Goal: Task Accomplishment & Management: Manage account settings

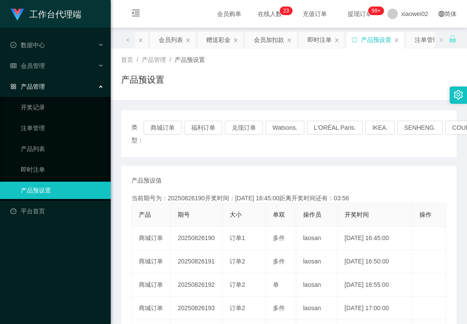
click at [386, 88] on div "产品预设置" at bounding box center [289, 83] width 336 height 20
click at [47, 183] on link "产品预设置" at bounding box center [62, 190] width 83 height 17
click at [68, 70] on div "会员管理" at bounding box center [55, 65] width 111 height 17
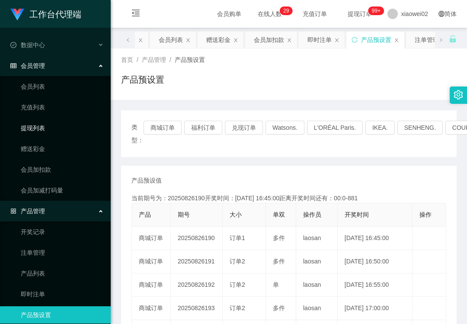
click at [51, 120] on link "提现列表" at bounding box center [62, 127] width 83 height 17
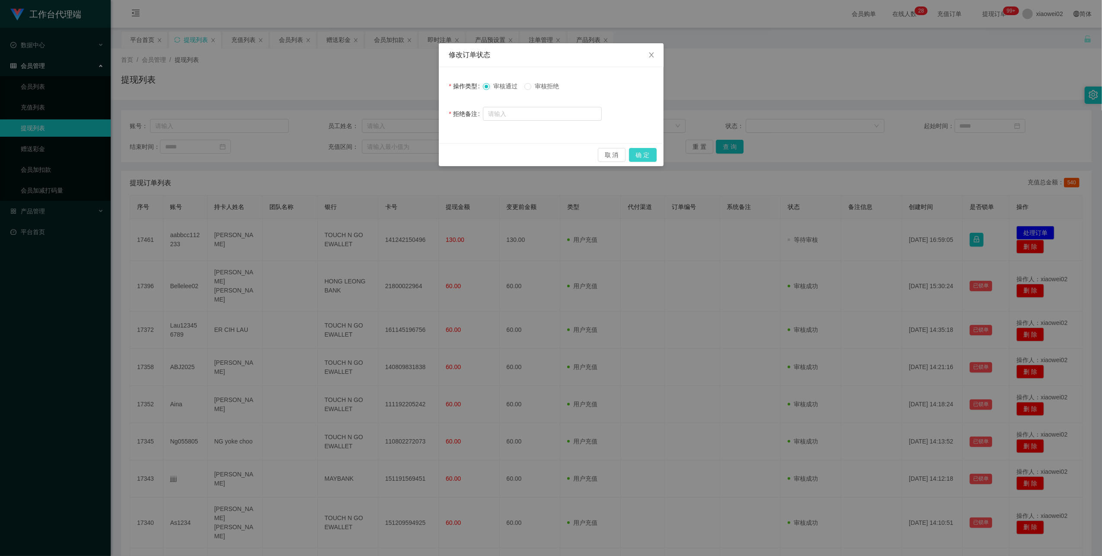
drag, startPoint x: 644, startPoint y: 153, endPoint x: 632, endPoint y: 160, distance: 13.9
click at [644, 153] on button "确 定" at bounding box center [643, 155] width 28 height 14
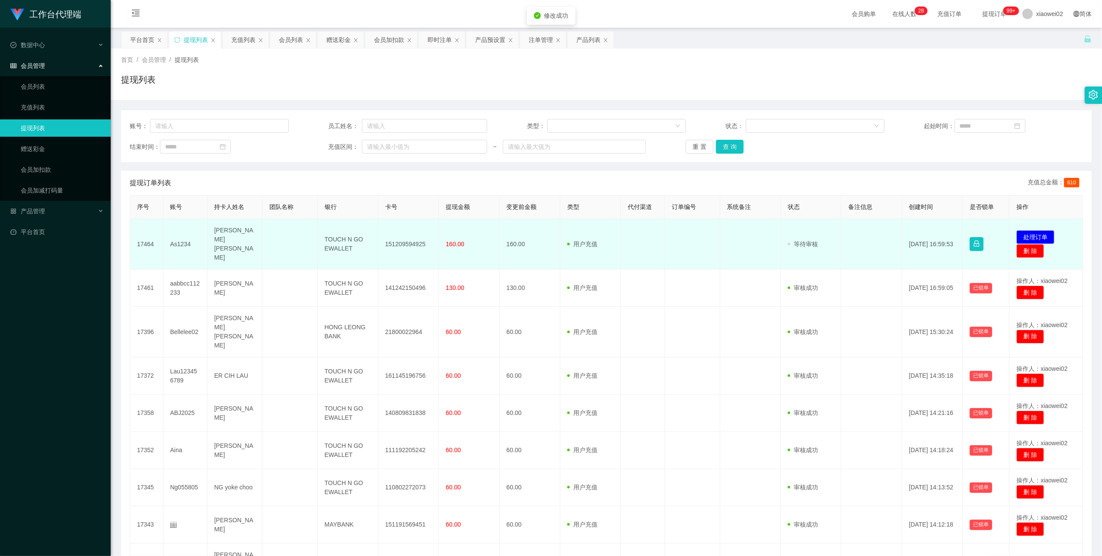
click at [420, 239] on td "151209594925" at bounding box center [408, 244] width 61 height 51
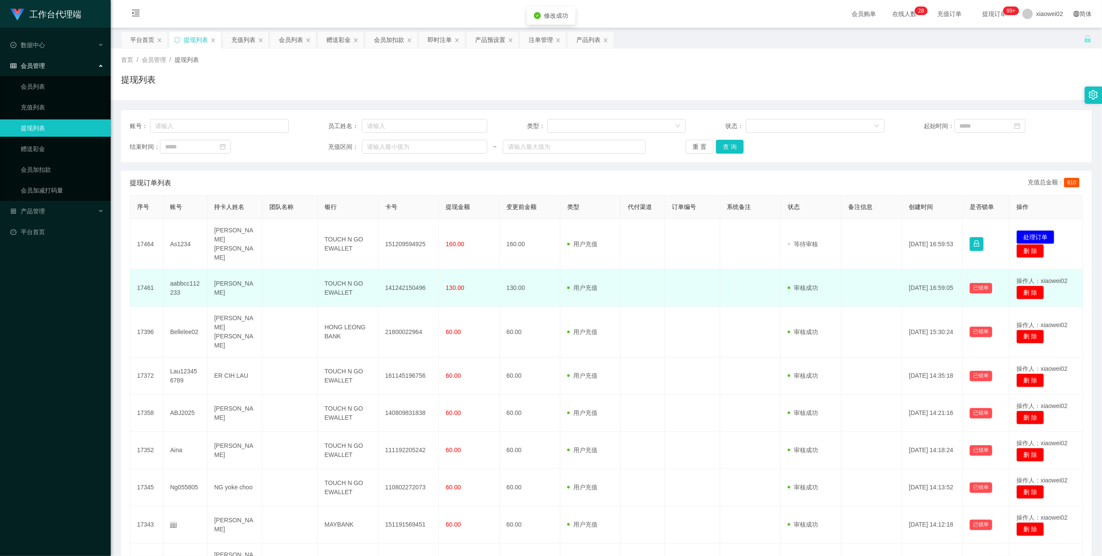
click at [406, 282] on td "141242150496" at bounding box center [408, 287] width 61 height 37
copy td "141242150496"
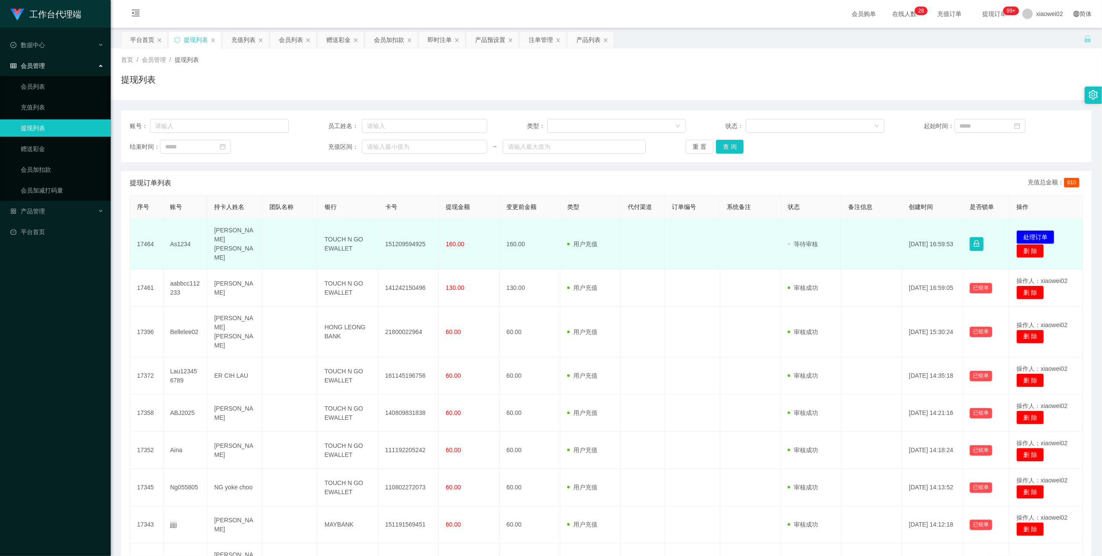
click at [178, 242] on td "As1234" at bounding box center [185, 244] width 44 height 51
copy td "As1234"
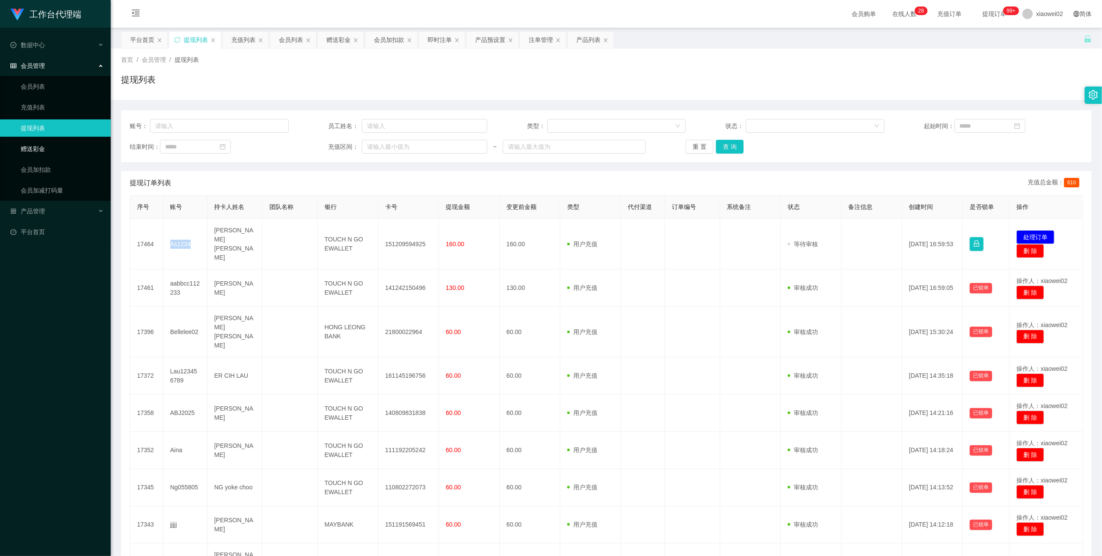
drag, startPoint x: 58, startPoint y: 149, endPoint x: 103, endPoint y: 144, distance: 45.7
click at [58, 149] on link "赠送彩金" at bounding box center [62, 148] width 83 height 17
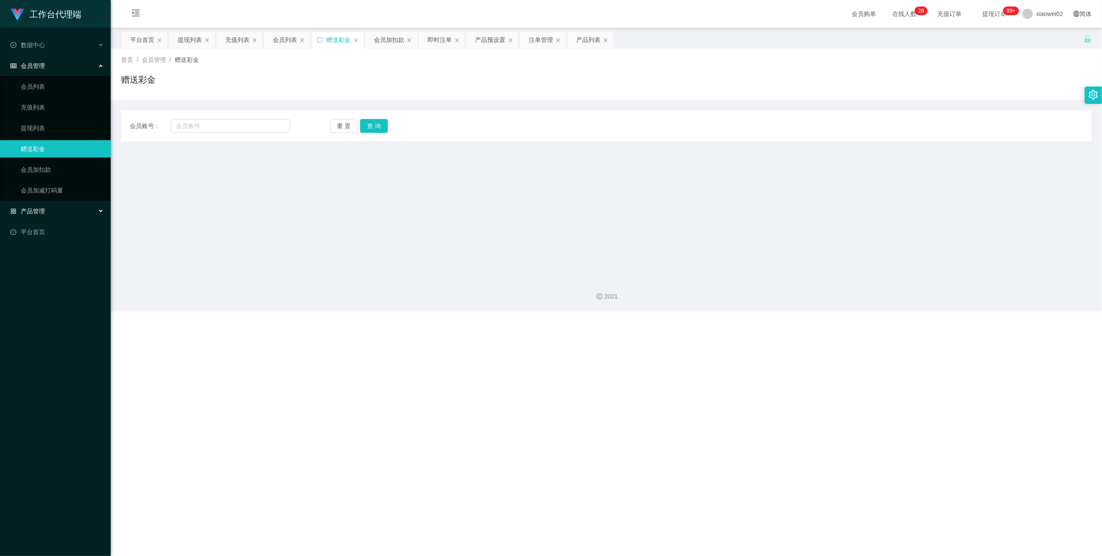
click at [42, 215] on div "产品管理" at bounding box center [55, 210] width 111 height 17
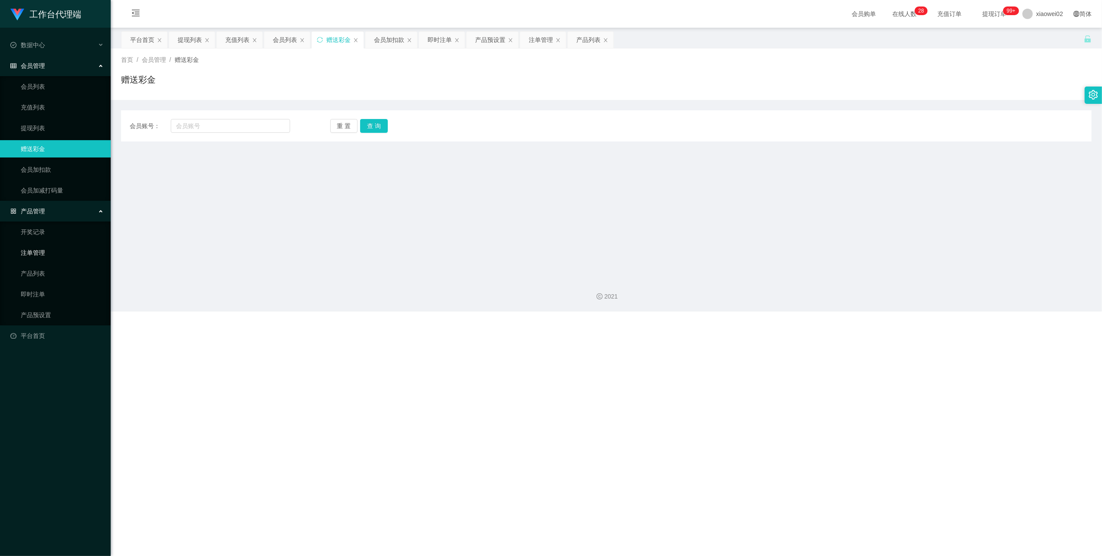
click at [43, 252] on link "注单管理" at bounding box center [62, 252] width 83 height 17
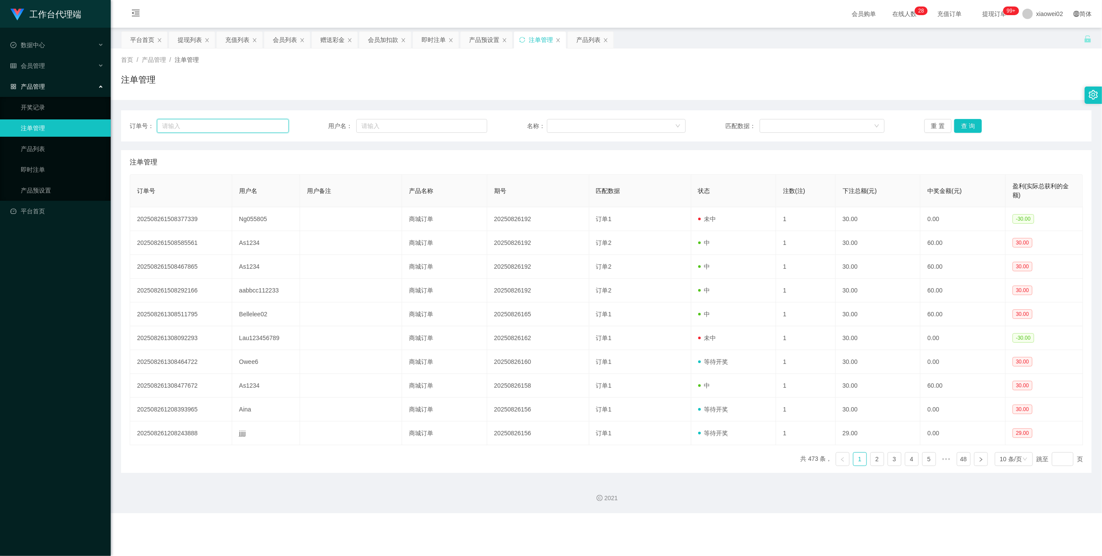
click at [241, 124] on input "text" at bounding box center [223, 126] width 132 height 14
click at [367, 121] on input "text" at bounding box center [421, 126] width 131 height 14
paste input "As1234"
type input "As1234"
click at [965, 122] on button "查 询" at bounding box center [968, 126] width 28 height 14
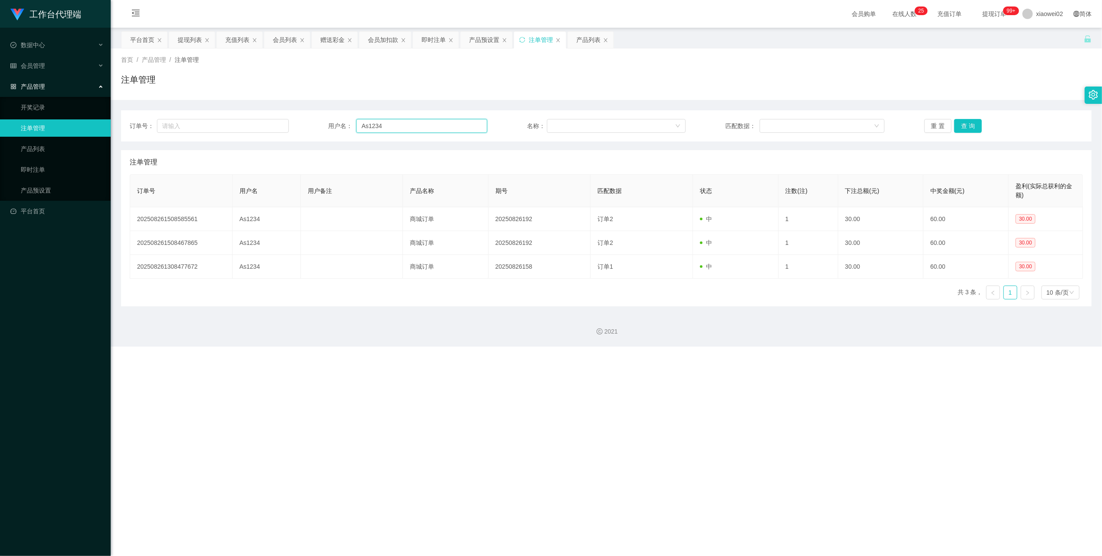
drag, startPoint x: 391, startPoint y: 125, endPoint x: 327, endPoint y: 120, distance: 64.2
click at [328, 120] on div "用户名： As1234" at bounding box center [407, 126] width 159 height 14
click at [395, 124] on input "As1234" at bounding box center [421, 126] width 131 height 14
click at [64, 63] on div "会员管理" at bounding box center [55, 65] width 111 height 17
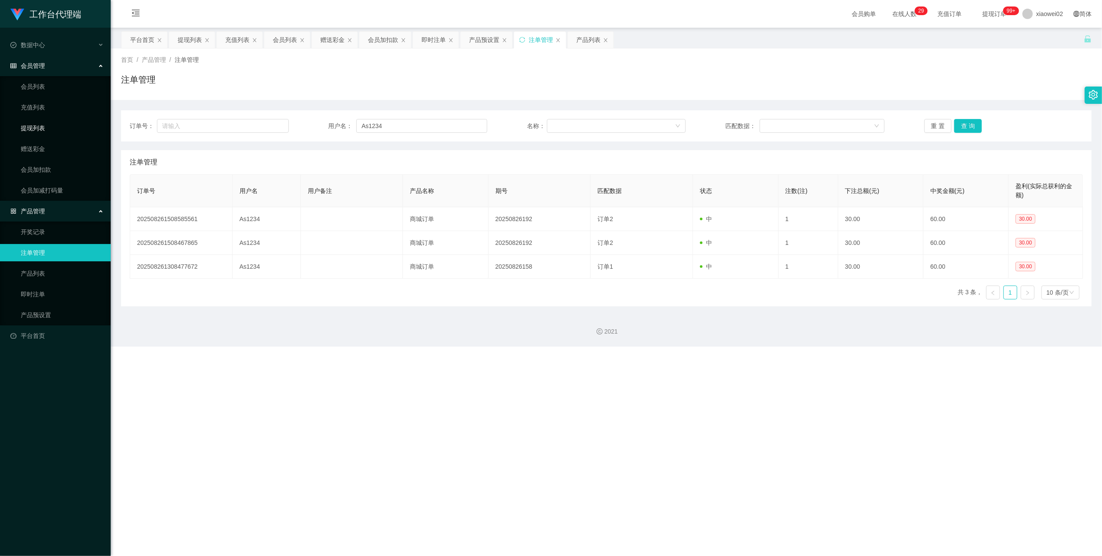
click at [42, 122] on link "提现列表" at bounding box center [62, 127] width 83 height 17
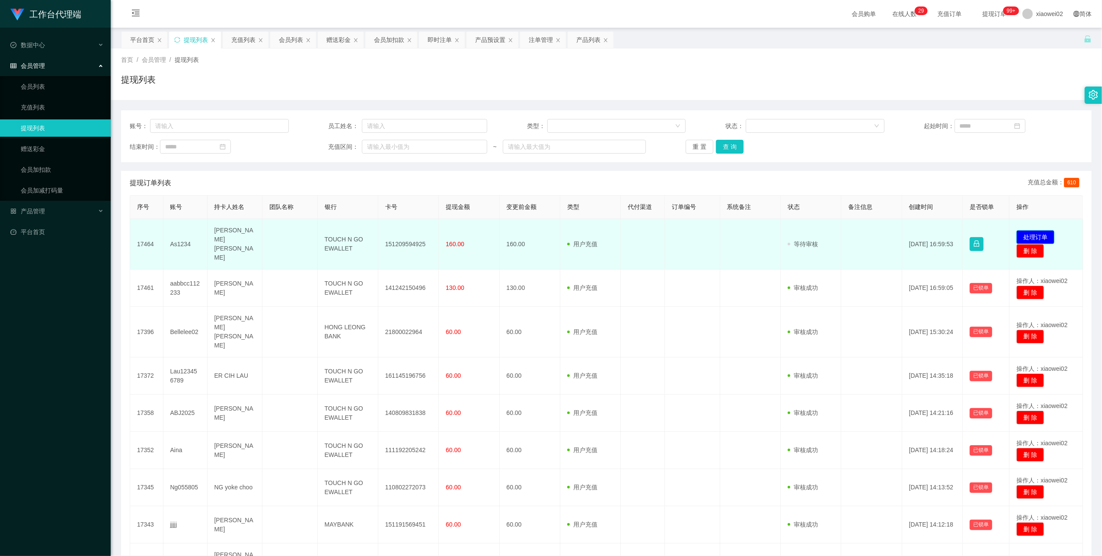
click at [1040, 230] on button "处理订单" at bounding box center [1036, 237] width 38 height 14
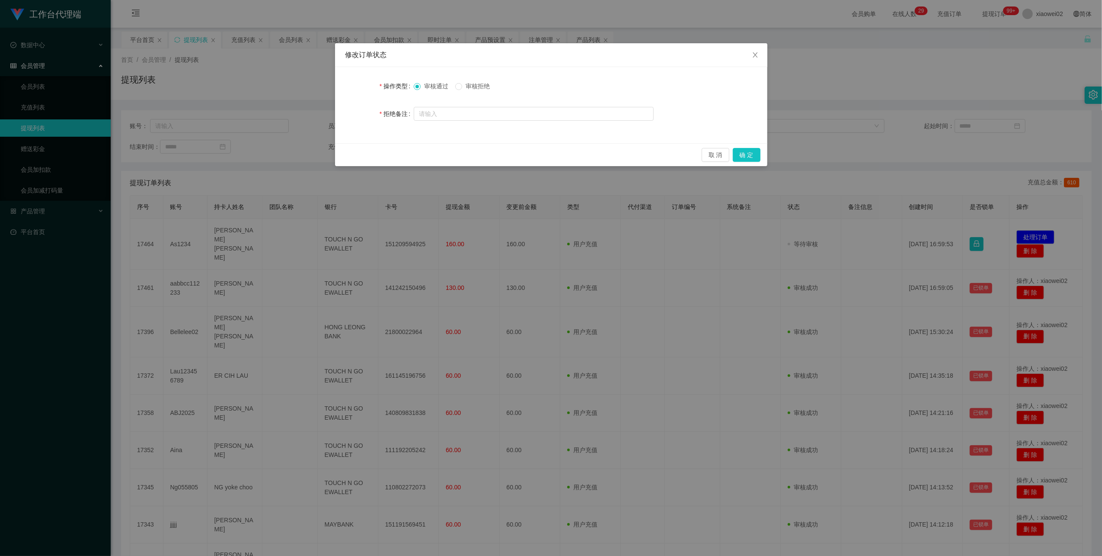
drag, startPoint x: 485, startPoint y: 86, endPoint x: 503, endPoint y: 90, distance: 18.8
click at [485, 86] on span "审核拒绝" at bounding box center [477, 86] width 31 height 7
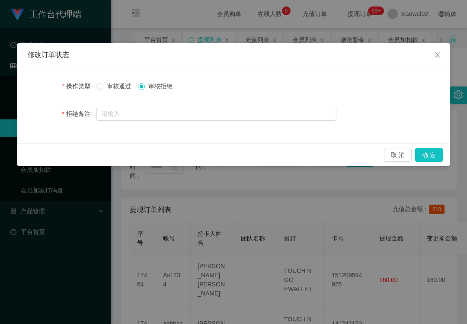
drag, startPoint x: 227, startPoint y: 234, endPoint x: 230, endPoint y: 226, distance: 8.7
click at [227, 234] on div "修改订单状态 操作类型 审核通过 审核拒绝 拒绝备注 取 消 确 定" at bounding box center [233, 162] width 467 height 324
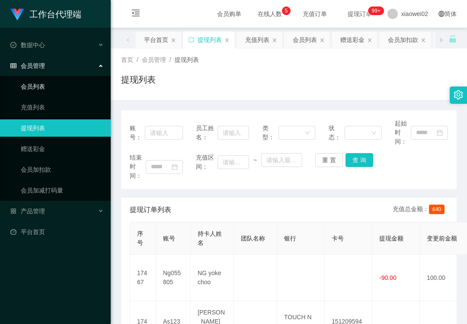
click at [37, 85] on link "会员列表" at bounding box center [62, 86] width 83 height 17
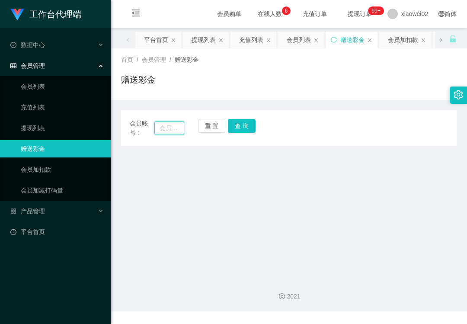
drag, startPoint x: 172, startPoint y: 130, endPoint x: 194, endPoint y: 130, distance: 21.6
click at [172, 130] on input "text" at bounding box center [169, 128] width 30 height 14
paste input "Pp9191"
type input "Pp9191"
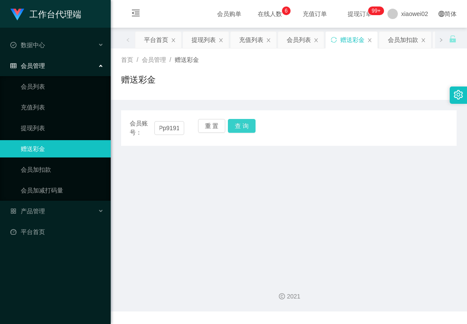
drag, startPoint x: 234, startPoint y: 126, endPoint x: 230, endPoint y: 142, distance: 16.4
click at [234, 126] on button "查 询" at bounding box center [242, 126] width 28 height 14
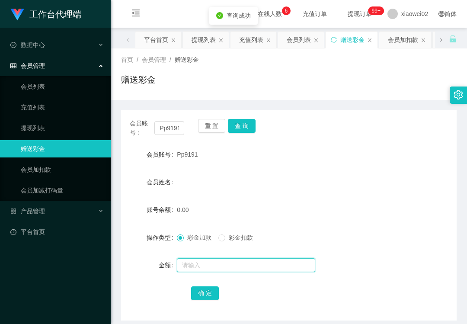
click at [211, 259] on input "text" at bounding box center [246, 265] width 138 height 14
type input "30"
click at [209, 301] on div "会员账号： Pp9191 重 置 查 询 会员账号 Pp9191 会员姓名 账号余额 0.00 操作类型 彩金加款 彩金扣款 金额 30 确 定" at bounding box center [289, 215] width 336 height 210
click at [209, 298] on button "确 定" at bounding box center [205, 293] width 28 height 14
click at [56, 266] on div "工作台代理端 数据中心 会员管理 会员列表 充值列表 提现列表 赠送彩金 会员加扣款 会员加减打码量 产品管理 平台首页" at bounding box center [55, 162] width 111 height 324
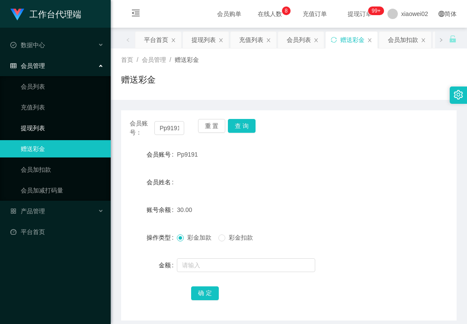
drag, startPoint x: 40, startPoint y: 126, endPoint x: 35, endPoint y: 120, distance: 8.0
click at [40, 128] on link "提现列表" at bounding box center [62, 127] width 83 height 17
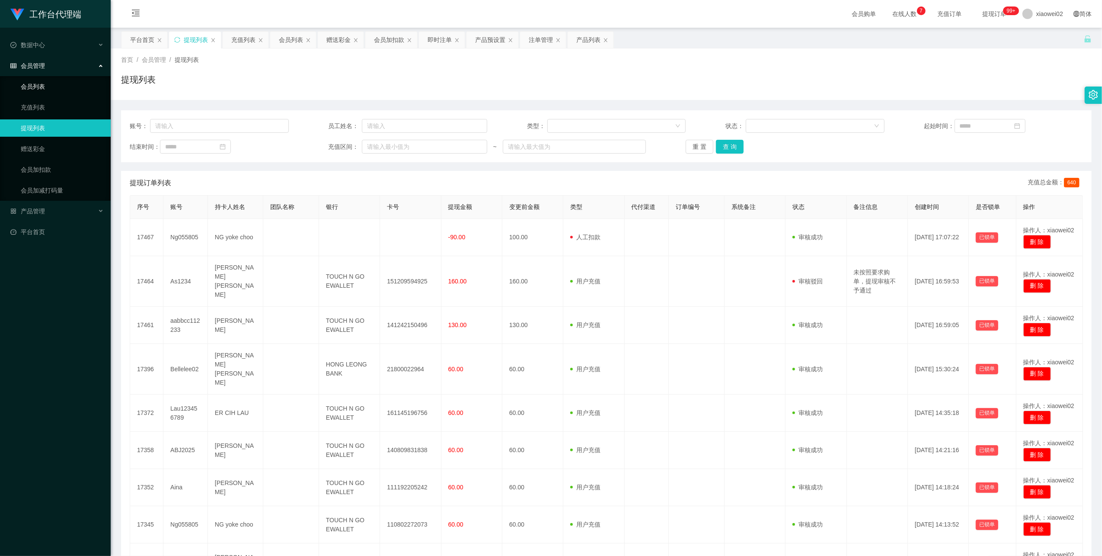
click at [62, 76] on ul "会员列表 充值列表 提现列表 赠送彩金 会员加扣款 会员加减打码量" at bounding box center [55, 138] width 111 height 125
drag, startPoint x: 62, startPoint y: 76, endPoint x: 61, endPoint y: 83, distance: 7.6
click at [61, 83] on link "会员列表" at bounding box center [62, 86] width 83 height 17
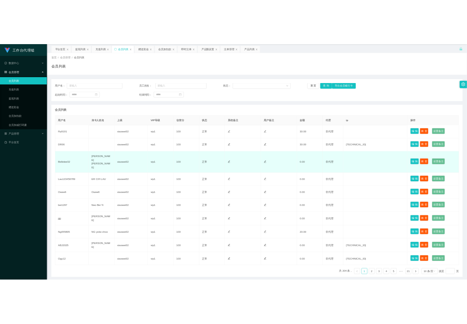
scroll to position [40, 0]
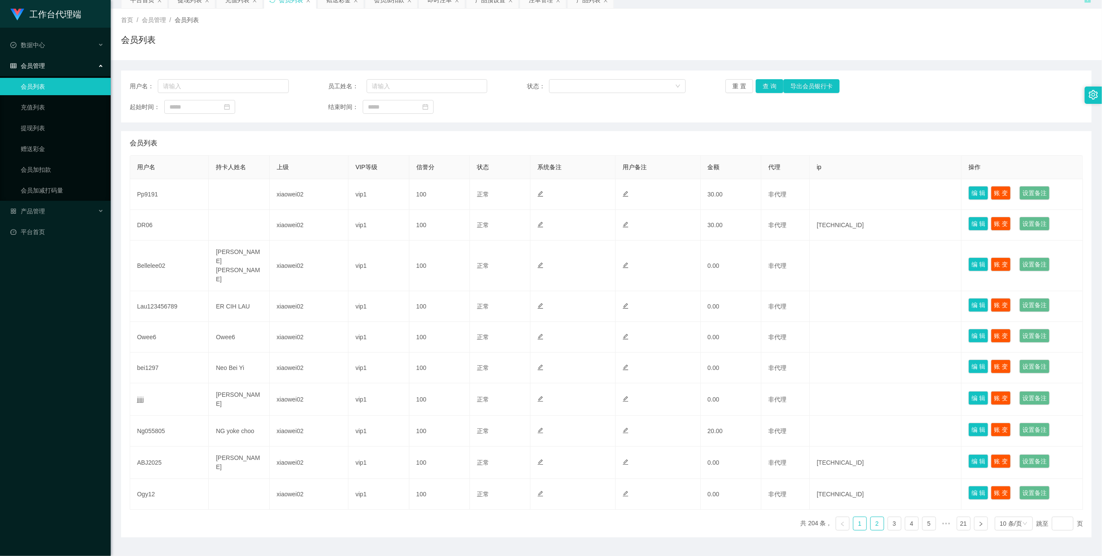
click at [871, 517] on link "2" at bounding box center [877, 523] width 13 height 13
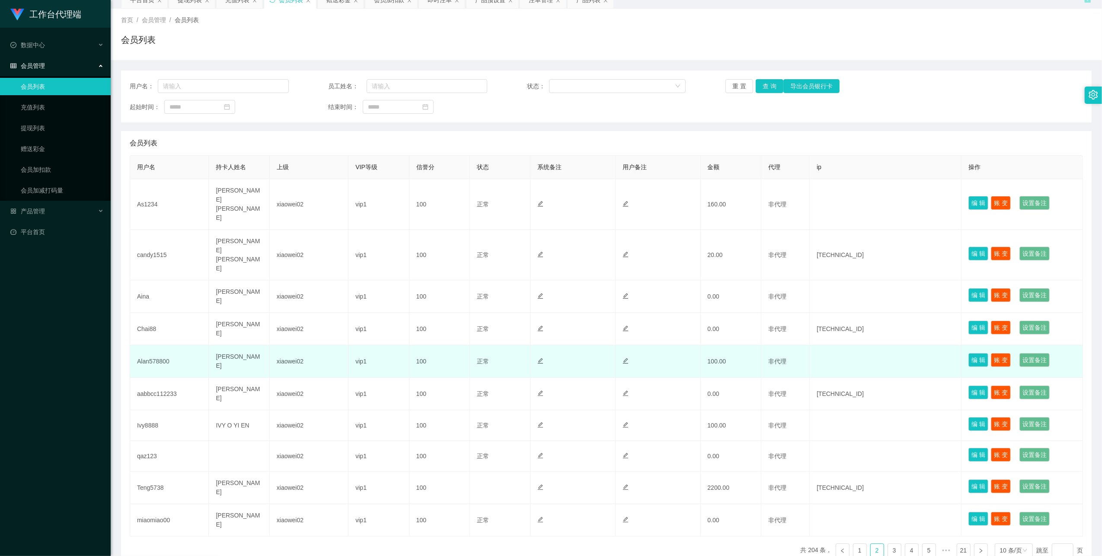
click at [163, 345] on td "Alan578800" at bounding box center [169, 361] width 79 height 32
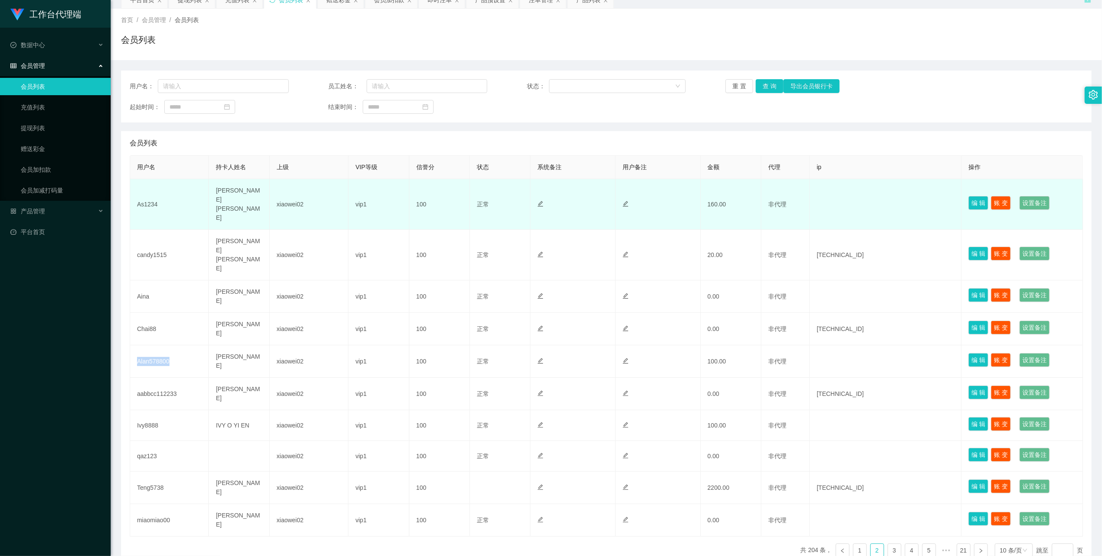
copy td "Alan578800"
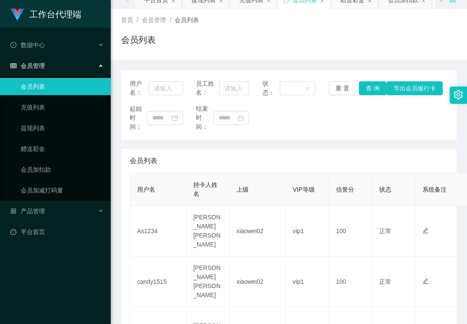
drag, startPoint x: 89, startPoint y: 302, endPoint x: 106, endPoint y: 260, distance: 44.8
click at [89, 300] on div "工作台代理端 数据中心 会员管理 会员列表 充值列表 提现列表 赠送彩金 会员加扣款 会员加减打码量 产品管理 平台首页" at bounding box center [55, 162] width 111 height 324
click at [159, 86] on input "text" at bounding box center [166, 88] width 34 height 14
paste input "Ng055805"
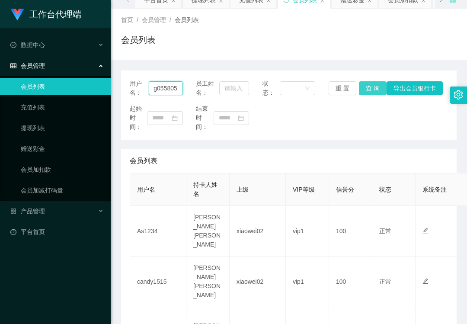
type input "Ng055805"
click at [375, 88] on button "查 询" at bounding box center [373, 88] width 28 height 14
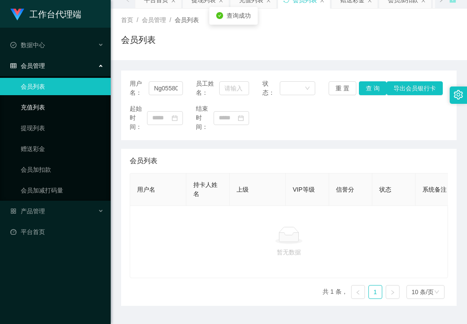
click at [63, 106] on link "充值列表" at bounding box center [62, 107] width 83 height 17
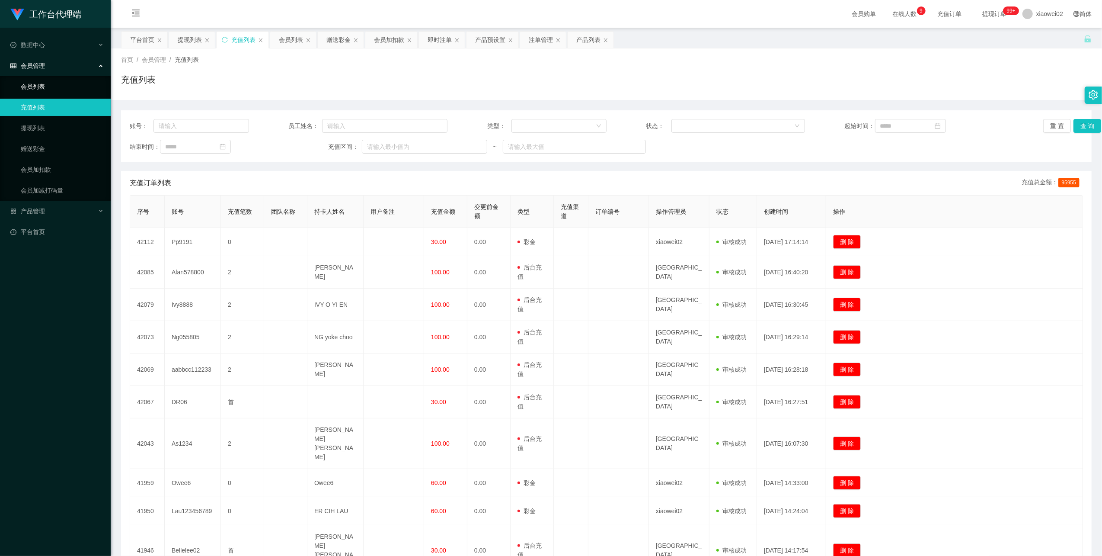
click at [53, 88] on link "会员列表" at bounding box center [62, 86] width 83 height 17
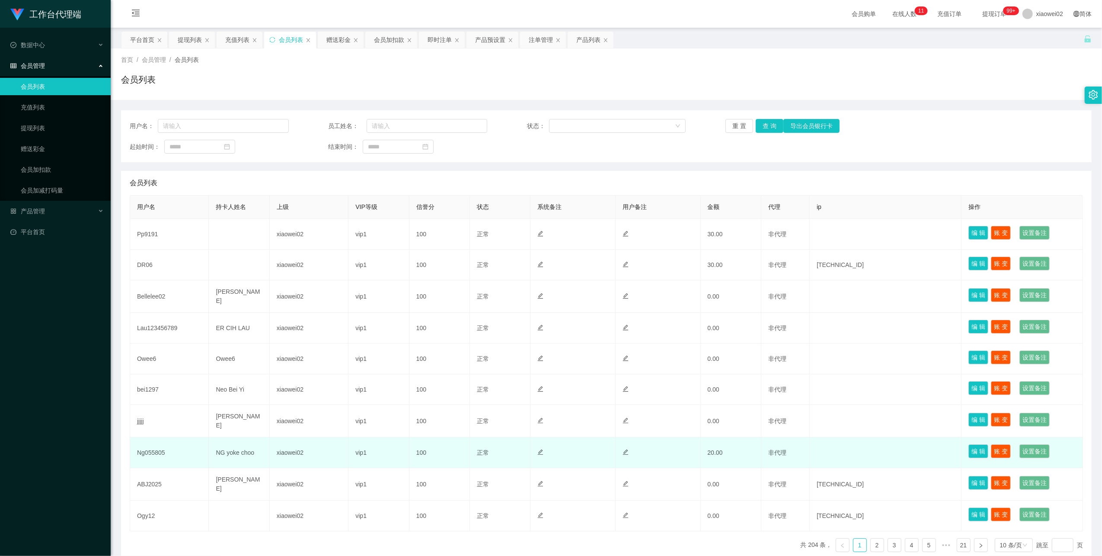
click at [155, 450] on td "Ng055805" at bounding box center [169, 452] width 79 height 31
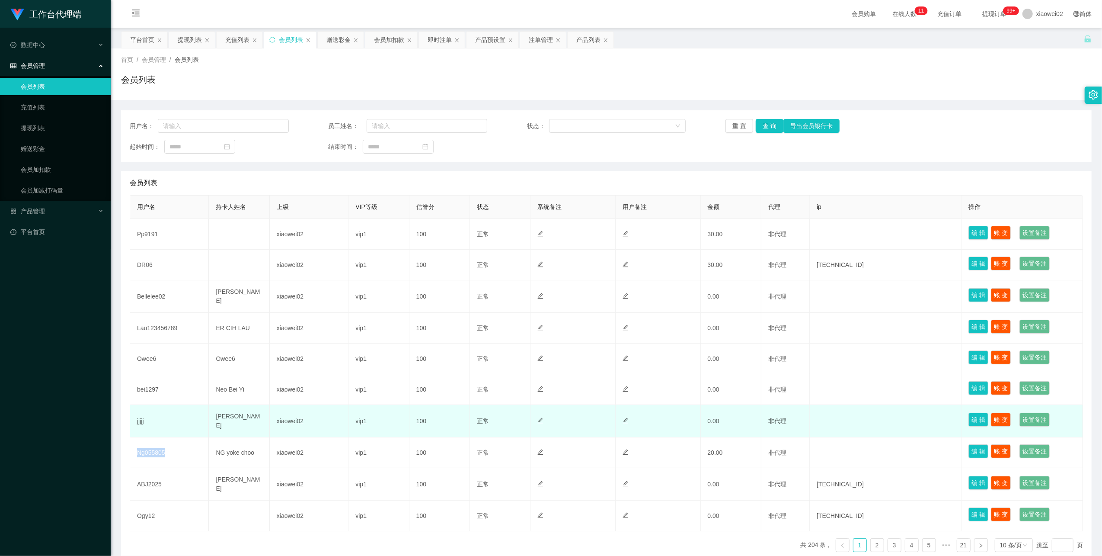
copy td "Ng055805"
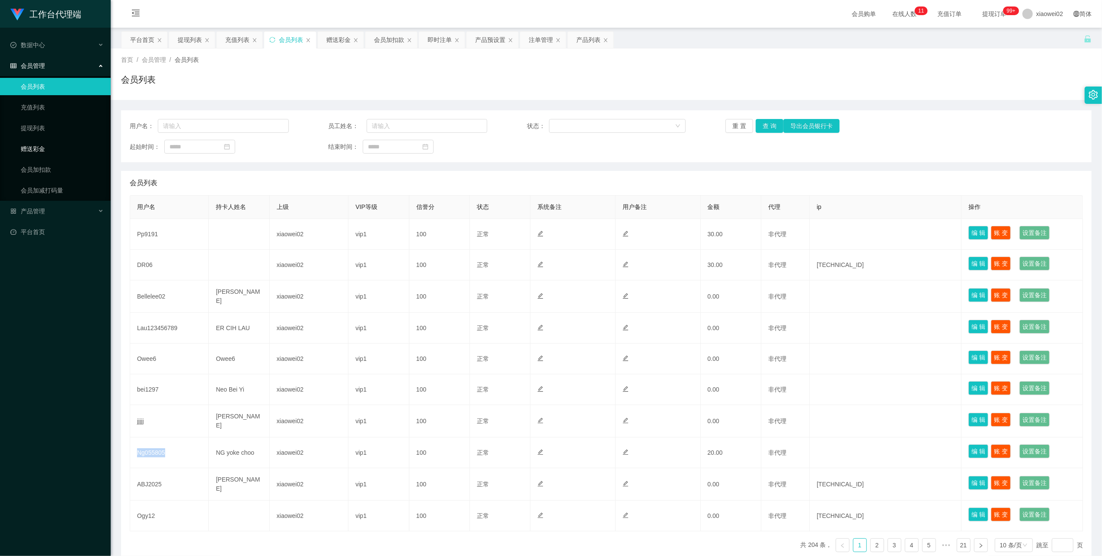
click at [70, 151] on link "赠送彩金" at bounding box center [62, 148] width 83 height 17
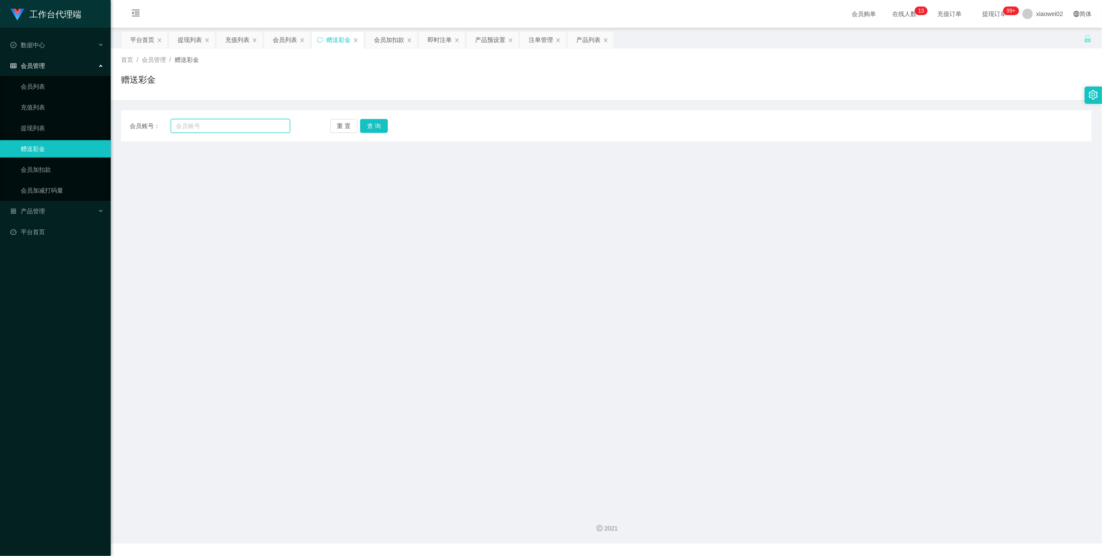
drag, startPoint x: 215, startPoint y: 125, endPoint x: 227, endPoint y: 125, distance: 11.7
click at [215, 125] on input "text" at bounding box center [230, 126] width 119 height 14
paste input "Ng055805"
type input "Ng055805"
drag, startPoint x: 368, startPoint y: 124, endPoint x: 353, endPoint y: 146, distance: 27.0
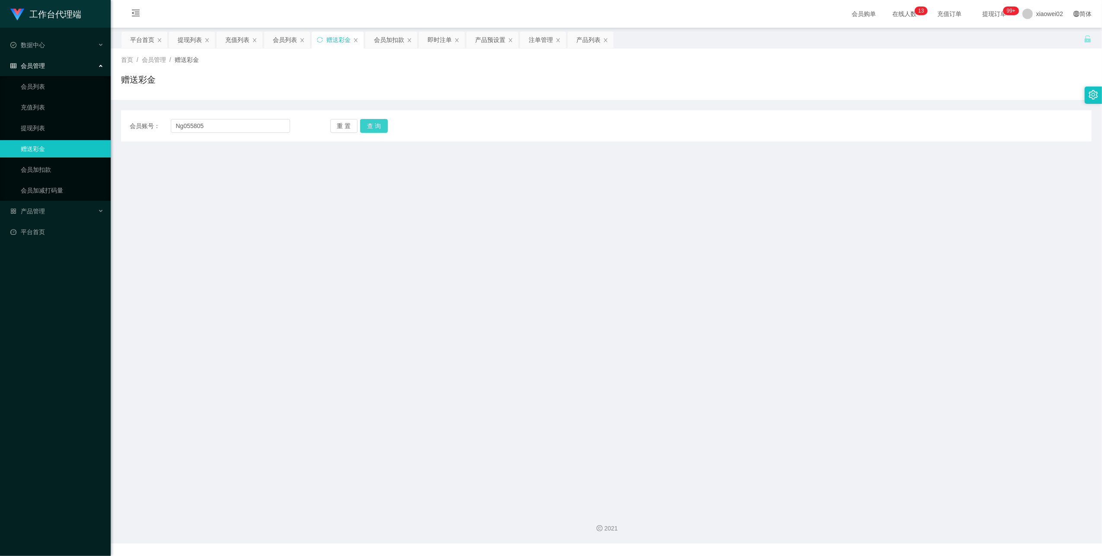
click at [368, 124] on button "查 询" at bounding box center [374, 126] width 28 height 14
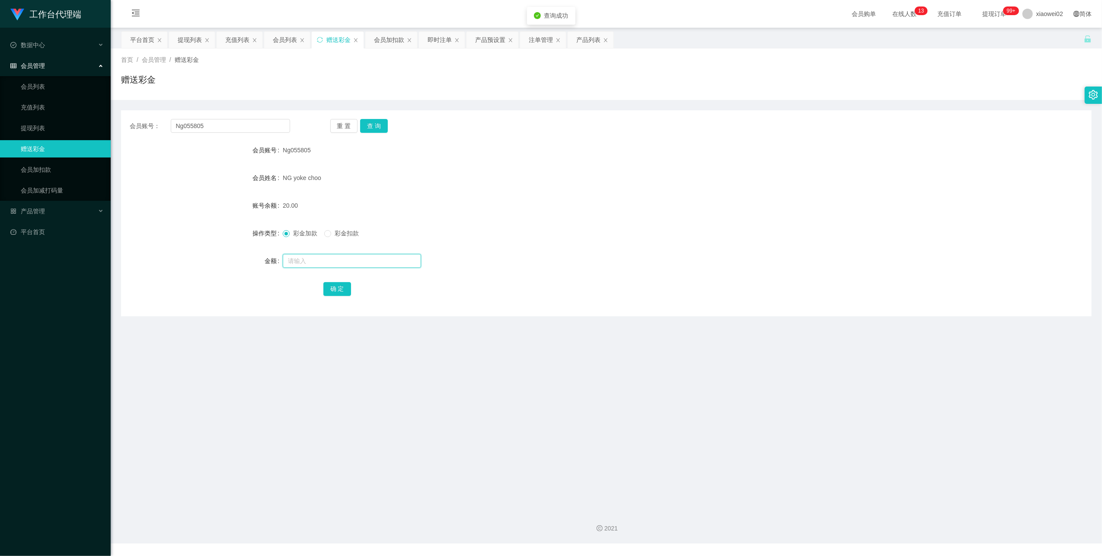
click at [304, 262] on input "text" at bounding box center [352, 261] width 138 height 14
type input "110"
drag, startPoint x: 324, startPoint y: 285, endPoint x: 336, endPoint y: 283, distance: 12.2
click at [324, 285] on button "确 定" at bounding box center [337, 289] width 28 height 14
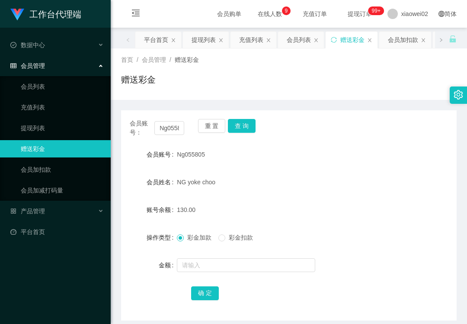
click at [58, 315] on div "工作台代理端 数据中心 会员管理 会员列表 充值列表 提现列表 赠送彩金 会员加扣款 会员加减打码量 产品管理 平台首页" at bounding box center [55, 162] width 111 height 324
click at [206, 262] on input "text" at bounding box center [246, 265] width 138 height 14
click at [211, 128] on button "重 置" at bounding box center [212, 126] width 28 height 14
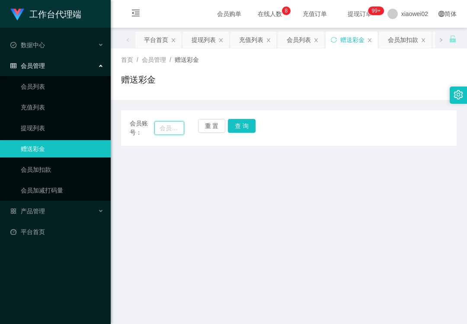
click at [172, 128] on input "text" at bounding box center [169, 128] width 30 height 14
click at [171, 127] on input "text" at bounding box center [169, 128] width 30 height 14
paste input "Hi，可以麻烦你提供以下收款资料，我这边好联系商家发放 Bonus 哦： 银行名称 / TNG： 收款人全名（as per IC）： 银行账号 / TNG 1…"
drag, startPoint x: 174, startPoint y: 128, endPoint x: -137, endPoint y: 93, distance: 312.5
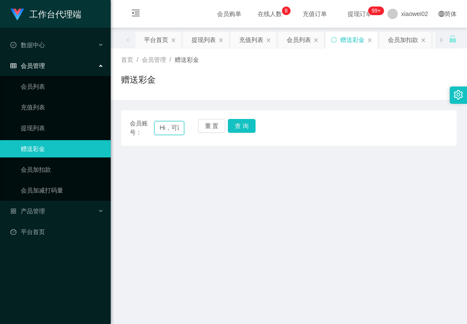
click at [0, 93] on html "工作台代理端 数据中心 会员管理 会员列表 充值列表 提现列表 赠送彩金 会员加扣款 会员加减打码量 产品管理 平台首页 保存配置 重置配置 整体风格设置 主…" at bounding box center [233, 162] width 467 height 324
type input "："
click at [166, 125] on input "：" at bounding box center [169, 128] width 30 height 14
drag, startPoint x: 227, startPoint y: 227, endPoint x: 203, endPoint y: 165, distance: 66.5
click at [227, 227] on main "关闭左侧 关闭右侧 关闭其它 刷新页面 平台首页 提现列表 充值列表 会员列表 赠送彩金 会员加扣款 即时注单 产品预设置 注单管理 产品列表 首页 / 会员…" at bounding box center [289, 265] width 356 height 475
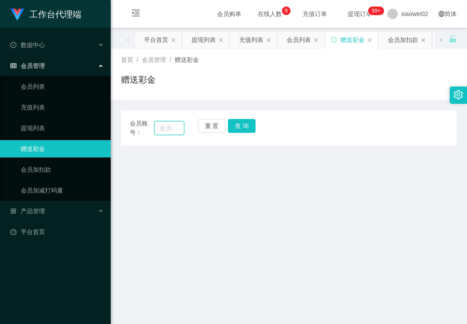
click at [173, 128] on input "text" at bounding box center [169, 128] width 30 height 14
paste input "Ng055805"
type input "Ng055805"
click at [228, 126] on button "查 询" at bounding box center [242, 126] width 28 height 14
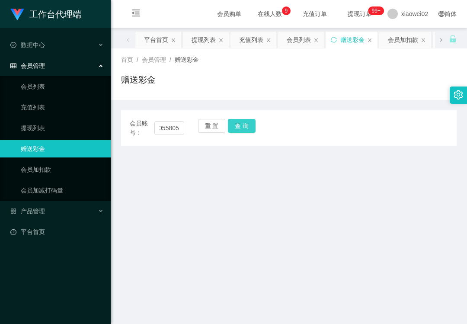
scroll to position [0, 0]
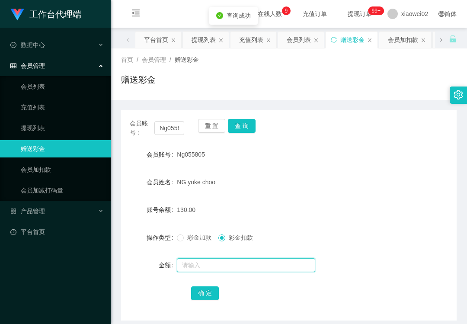
click at [214, 261] on input "text" at bounding box center [246, 265] width 138 height 14
type input "130"
click at [203, 289] on button "确 定" at bounding box center [205, 293] width 28 height 14
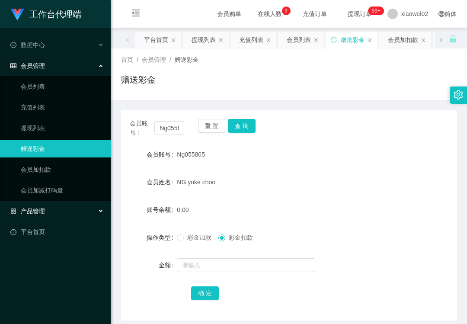
click at [40, 210] on span "产品管理" at bounding box center [27, 211] width 35 height 7
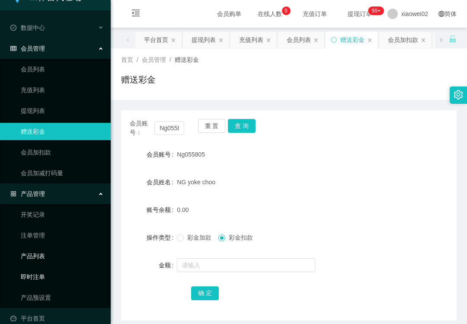
scroll to position [27, 0]
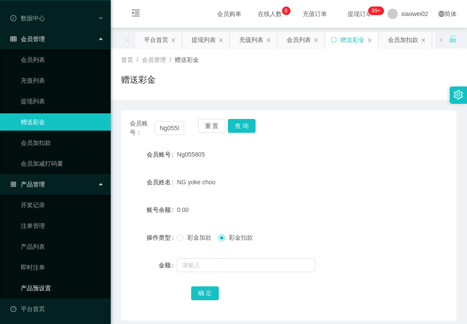
click at [48, 291] on link "产品预设置" at bounding box center [62, 287] width 83 height 17
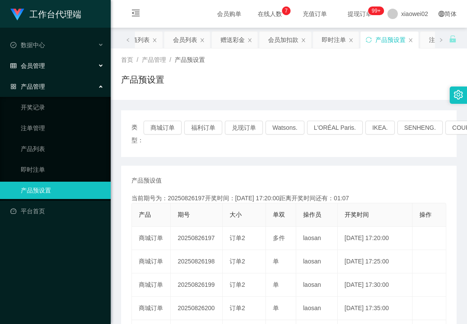
click at [58, 62] on div "会员管理" at bounding box center [55, 65] width 111 height 17
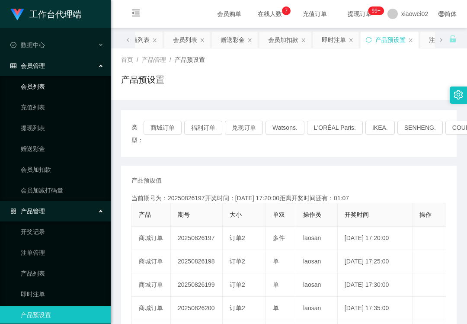
click at [58, 88] on link "会员列表" at bounding box center [62, 86] width 83 height 17
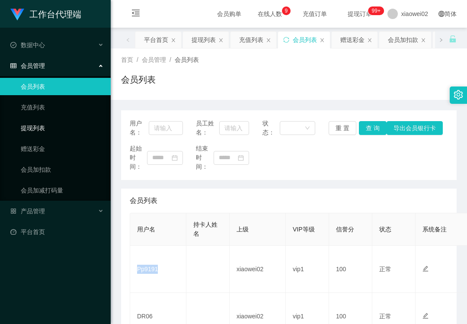
click at [61, 121] on link "提现列表" at bounding box center [62, 127] width 83 height 17
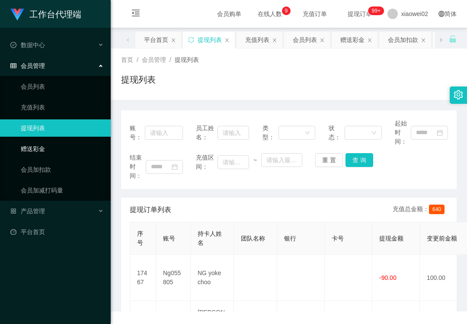
click at [50, 142] on link "赠送彩金" at bounding box center [62, 148] width 83 height 17
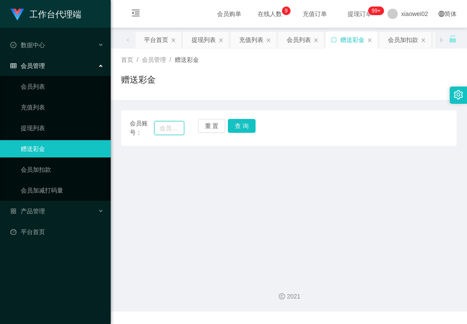
click at [181, 128] on input "text" at bounding box center [169, 128] width 30 height 14
paste input "Pp9191"
type input "Pp9191"
click at [244, 122] on button "查 询" at bounding box center [242, 126] width 28 height 14
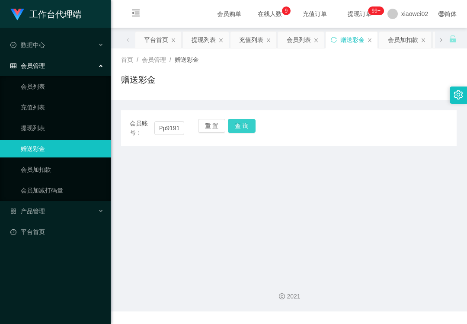
scroll to position [0, 0]
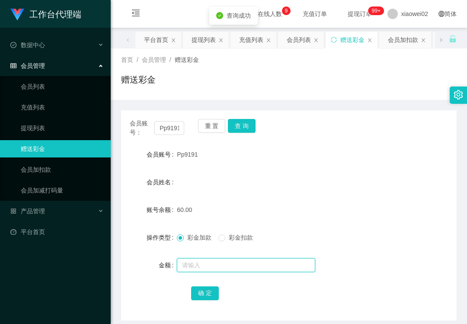
click at [202, 268] on input "text" at bounding box center [246, 265] width 138 height 14
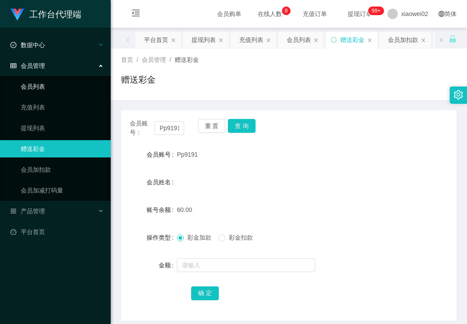
drag, startPoint x: 53, startPoint y: 84, endPoint x: 49, endPoint y: 47, distance: 36.9
click at [54, 83] on link "会员列表" at bounding box center [62, 86] width 83 height 17
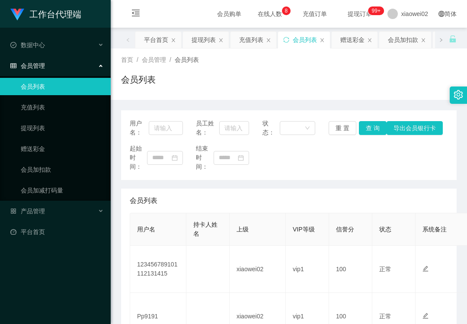
click at [263, 193] on div "会员列表" at bounding box center [289, 201] width 318 height 24
click at [55, 128] on link "提现列表" at bounding box center [62, 127] width 83 height 17
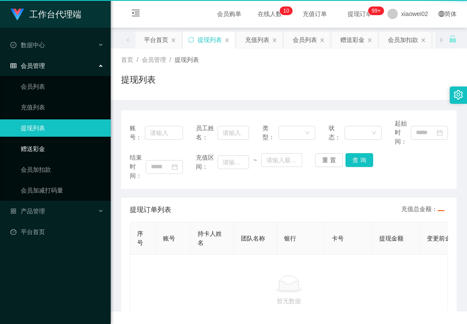
click at [49, 142] on link "赠送彩金" at bounding box center [62, 148] width 83 height 17
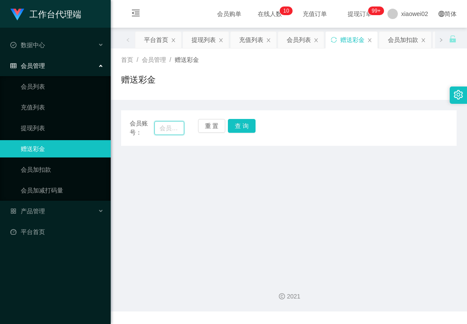
drag, startPoint x: 166, startPoint y: 125, endPoint x: 176, endPoint y: 127, distance: 9.8
click at [166, 125] on input "text" at bounding box center [169, 128] width 30 height 14
paste input "123456789101112131415"
type input "123456789101112131415"
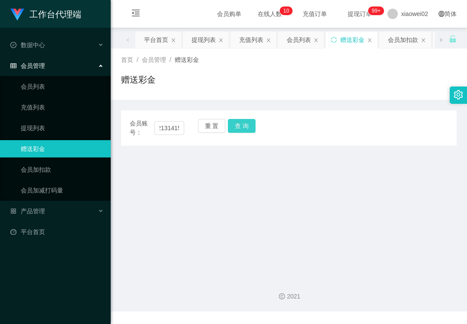
click at [239, 130] on button "查 询" at bounding box center [242, 126] width 28 height 14
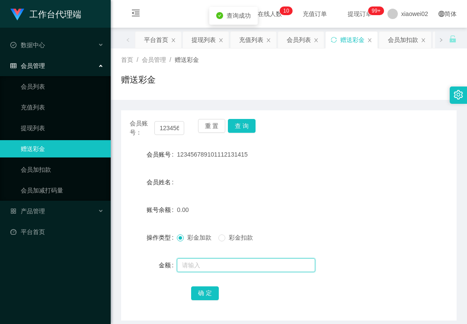
click at [199, 258] on input "text" at bounding box center [246, 265] width 138 height 14
type input "30"
click at [201, 293] on button "确 定" at bounding box center [205, 293] width 28 height 14
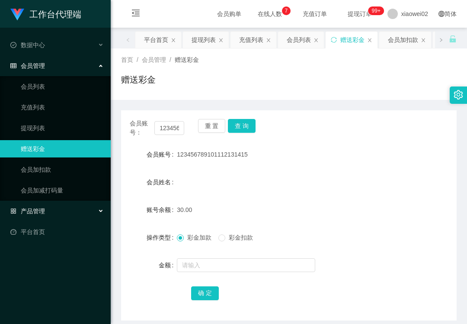
click at [43, 211] on span "产品管理" at bounding box center [27, 211] width 35 height 7
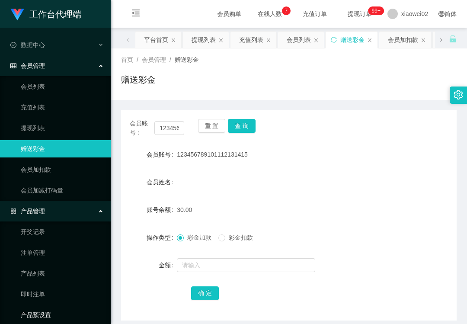
click at [37, 308] on link "产品预设置" at bounding box center [62, 314] width 83 height 17
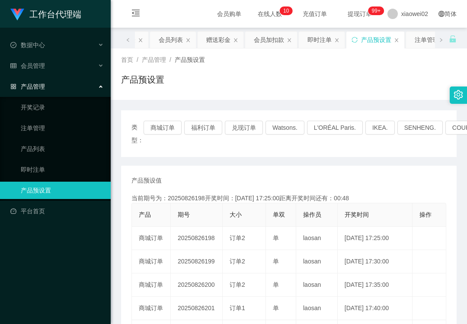
click at [71, 80] on div "产品管理" at bounding box center [55, 86] width 111 height 17
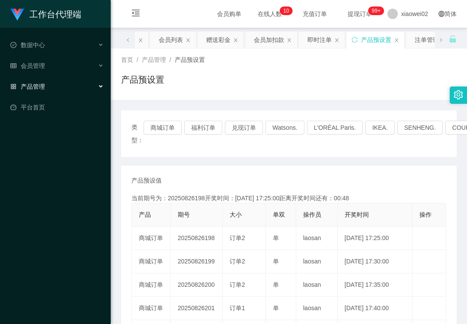
click at [70, 83] on div "产品管理" at bounding box center [55, 86] width 111 height 17
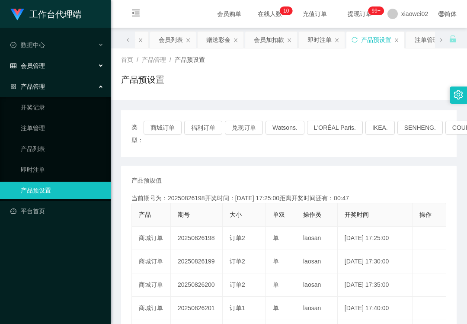
click at [66, 66] on div "会员管理" at bounding box center [55, 65] width 111 height 17
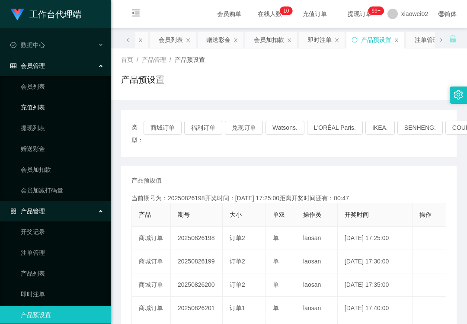
click at [55, 106] on link "充值列表" at bounding box center [62, 107] width 83 height 17
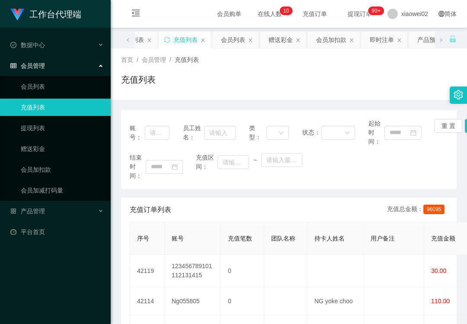
click at [42, 274] on div "工作台代理端 数据中心 会员管理 会员列表 充值列表 提现列表 赠送彩金 会员加扣款 会员加减打码量 产品管理 开奖记录 注单管理 产品列表 即时注单 产品预…" at bounding box center [55, 162] width 111 height 324
drag, startPoint x: 42, startPoint y: 274, endPoint x: 50, endPoint y: 128, distance: 146.4
click at [50, 128] on link "提现列表" at bounding box center [62, 127] width 83 height 17
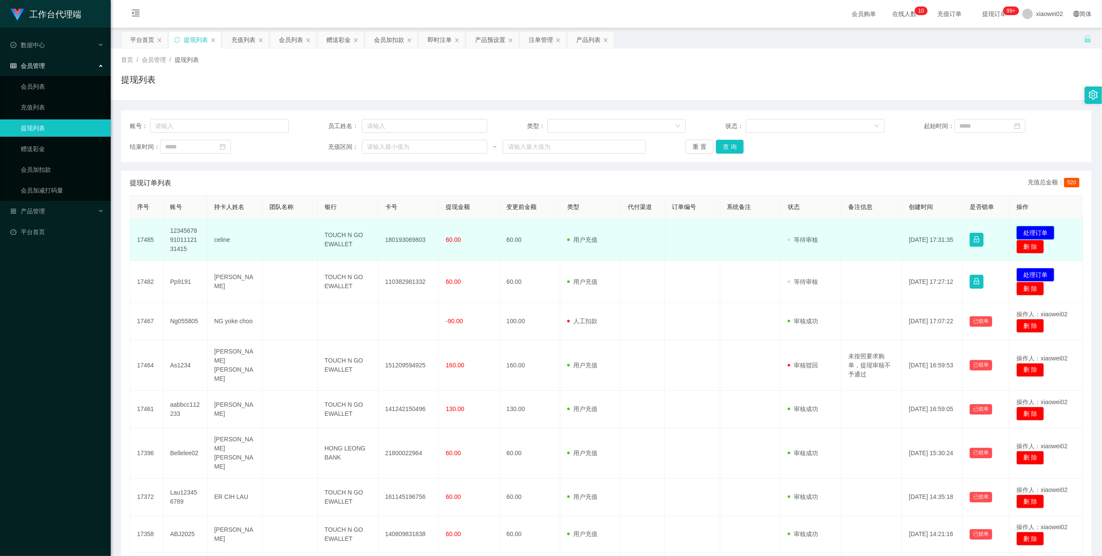
click at [1027, 232] on button "处理订单" at bounding box center [1036, 233] width 38 height 14
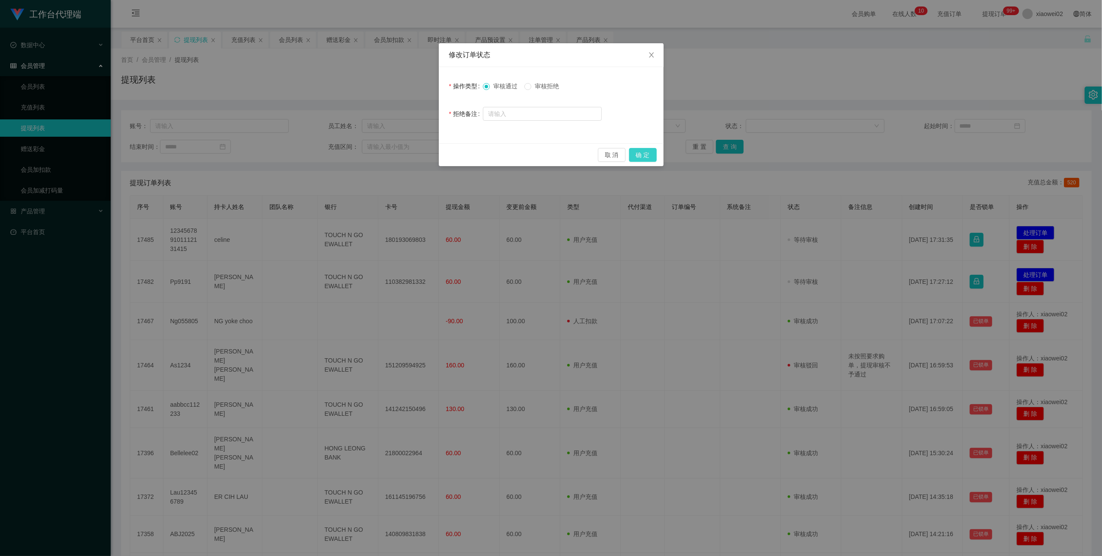
drag, startPoint x: 639, startPoint y: 150, endPoint x: 672, endPoint y: 156, distance: 33.5
click at [640, 150] on button "确 定" at bounding box center [643, 155] width 28 height 14
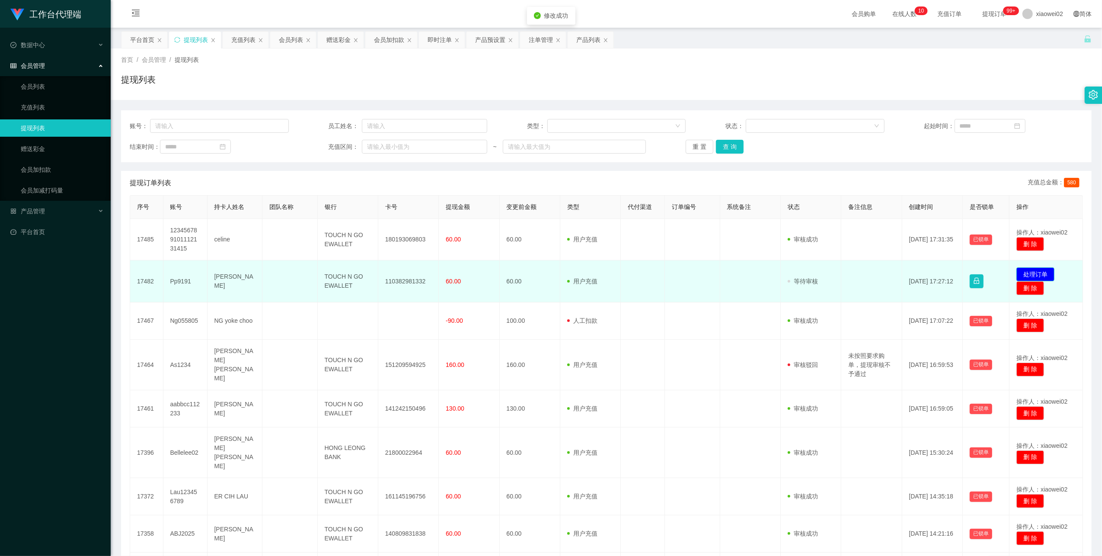
drag, startPoint x: 1035, startPoint y: 270, endPoint x: 1007, endPoint y: 261, distance: 29.1
click at [1034, 270] on button "处理订单" at bounding box center [1036, 274] width 38 height 14
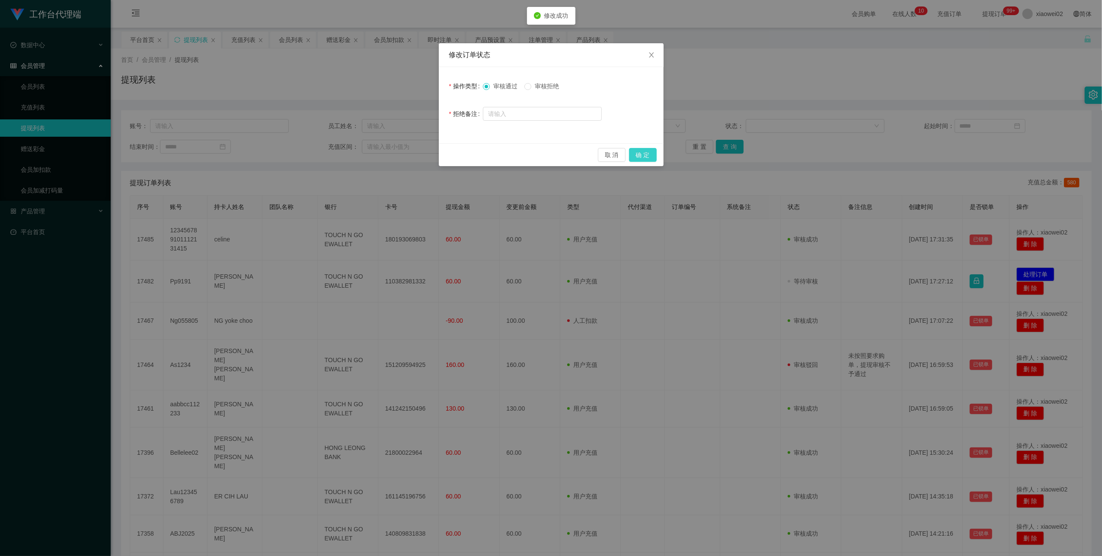
click at [650, 156] on button "确 定" at bounding box center [643, 155] width 28 height 14
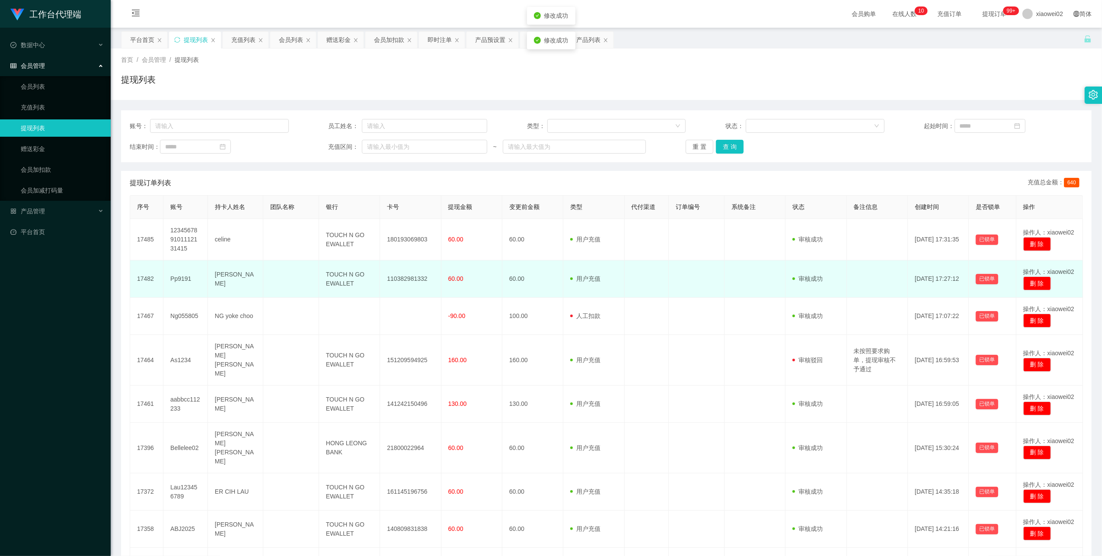
click at [411, 277] on td "110382981332" at bounding box center [410, 278] width 61 height 37
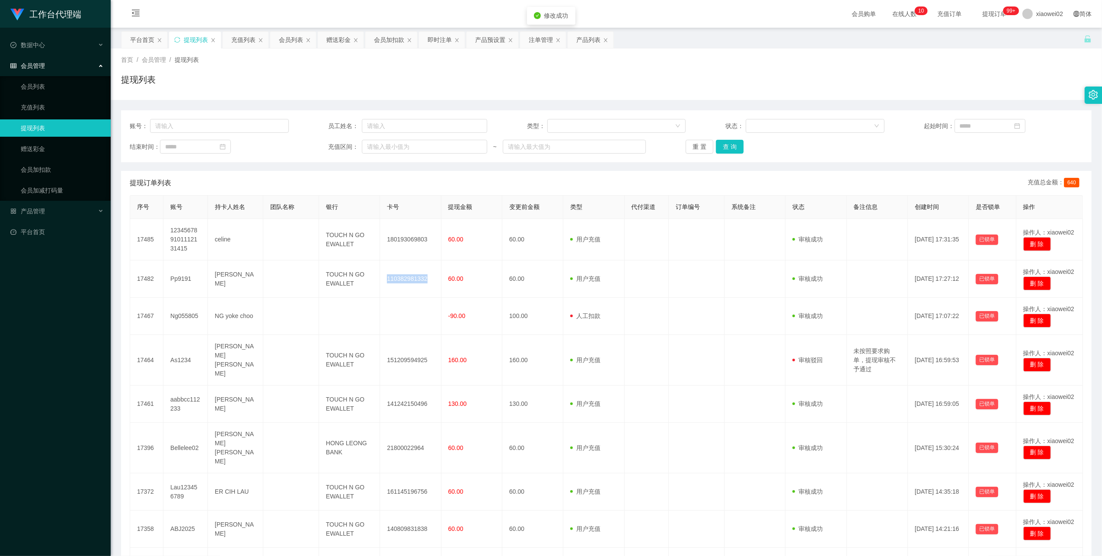
copy td "110382981332"
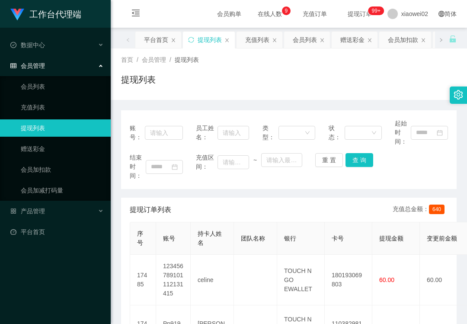
drag, startPoint x: 278, startPoint y: 205, endPoint x: 276, endPoint y: 211, distance: 6.3
click at [278, 205] on div "提现订单列表 充值总金额： 640" at bounding box center [289, 210] width 318 height 24
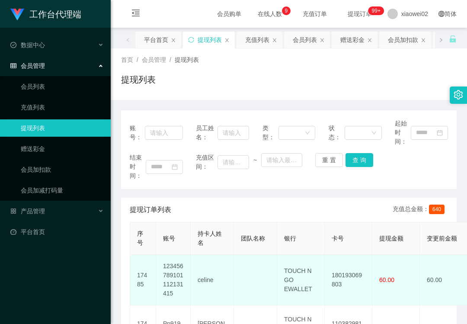
click at [348, 276] on td "180193069803" at bounding box center [349, 280] width 48 height 51
drag, startPoint x: 348, startPoint y: 276, endPoint x: 331, endPoint y: 256, distance: 25.8
click at [348, 274] on td "180193069803" at bounding box center [349, 280] width 48 height 51
copy td "180193069803"
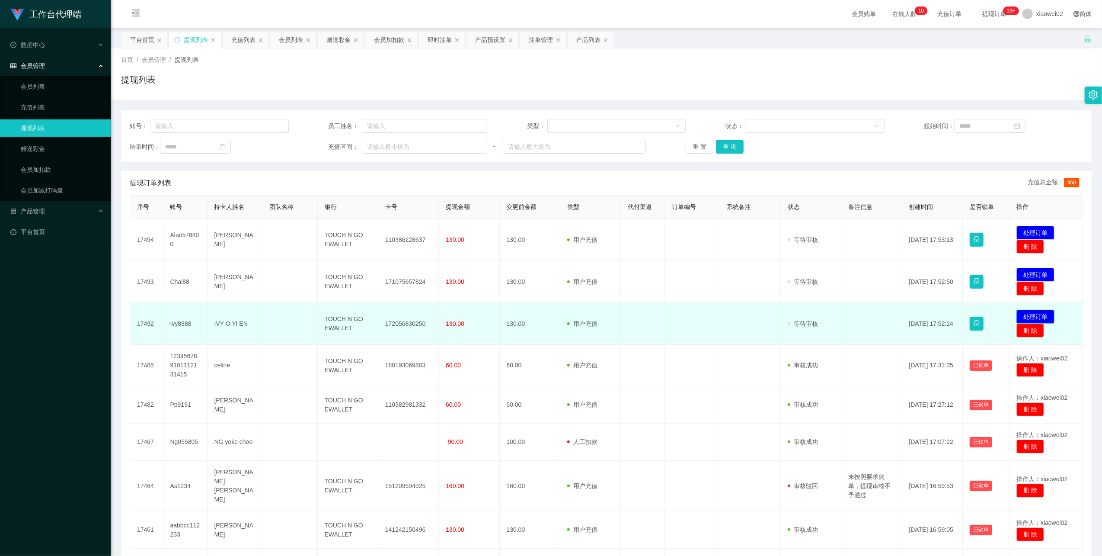
click at [1036, 315] on button "处理订单" at bounding box center [1036, 317] width 38 height 14
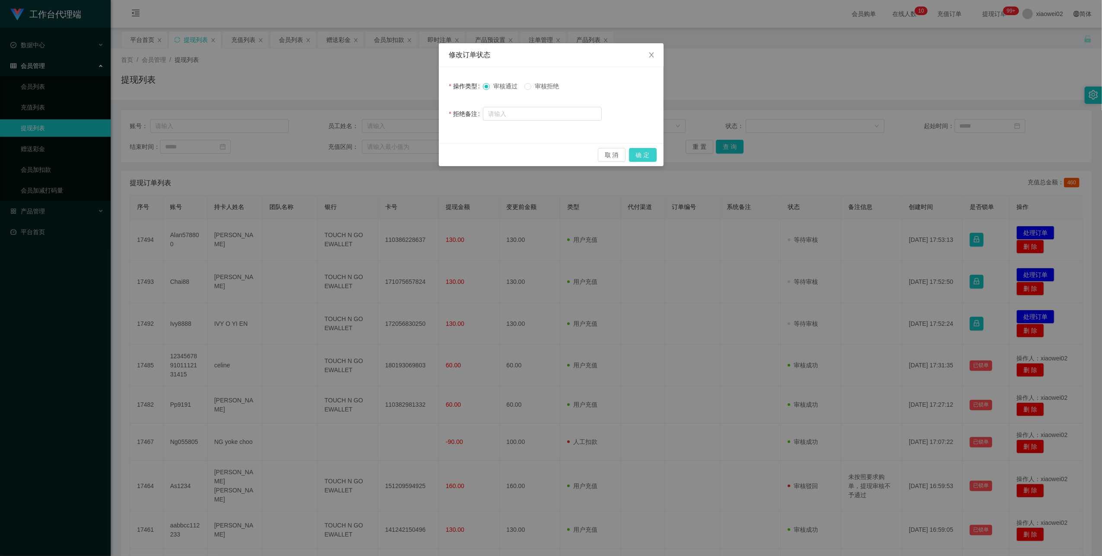
click at [645, 152] on button "确 定" at bounding box center [643, 155] width 28 height 14
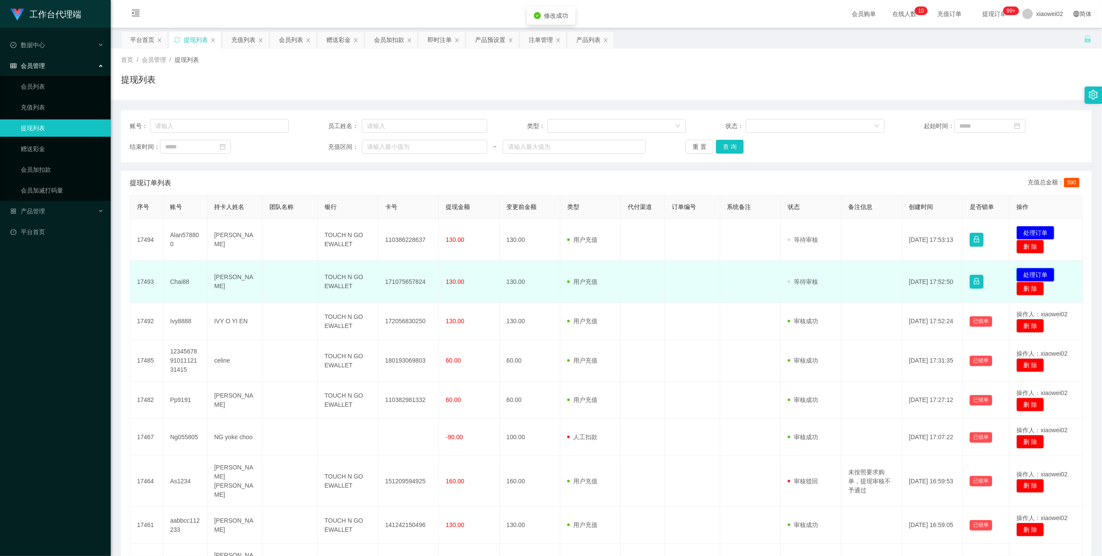
click at [1019, 271] on button "处理订单" at bounding box center [1036, 275] width 38 height 14
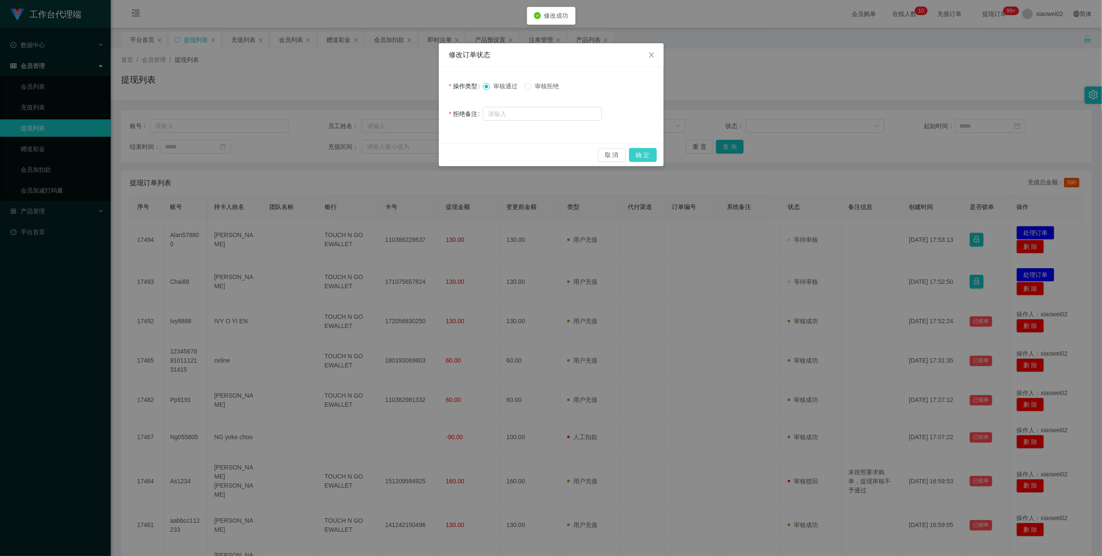
click at [643, 152] on button "确 定" at bounding box center [643, 155] width 28 height 14
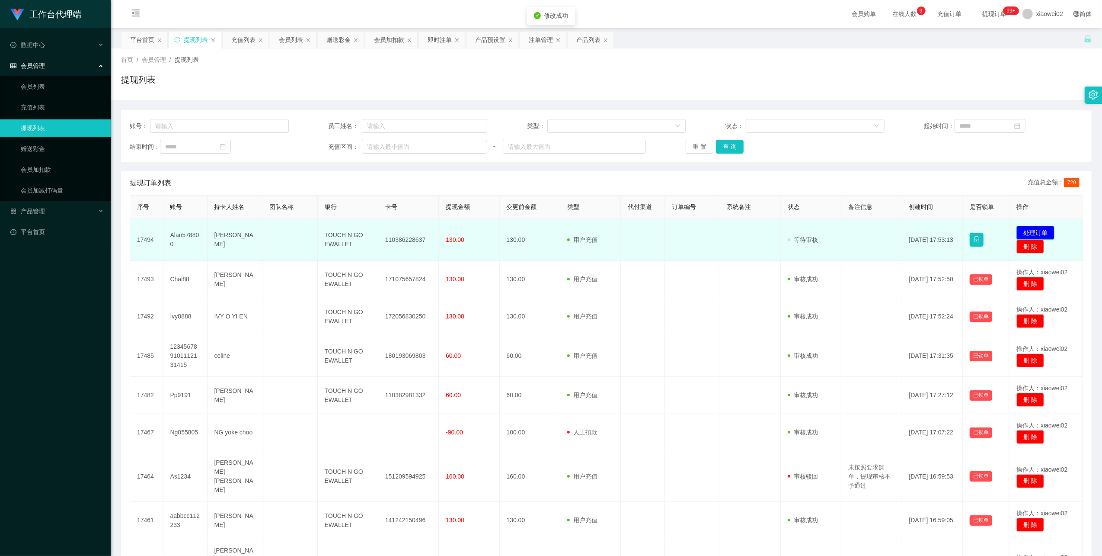
click at [1030, 234] on button "处理订单" at bounding box center [1036, 233] width 38 height 14
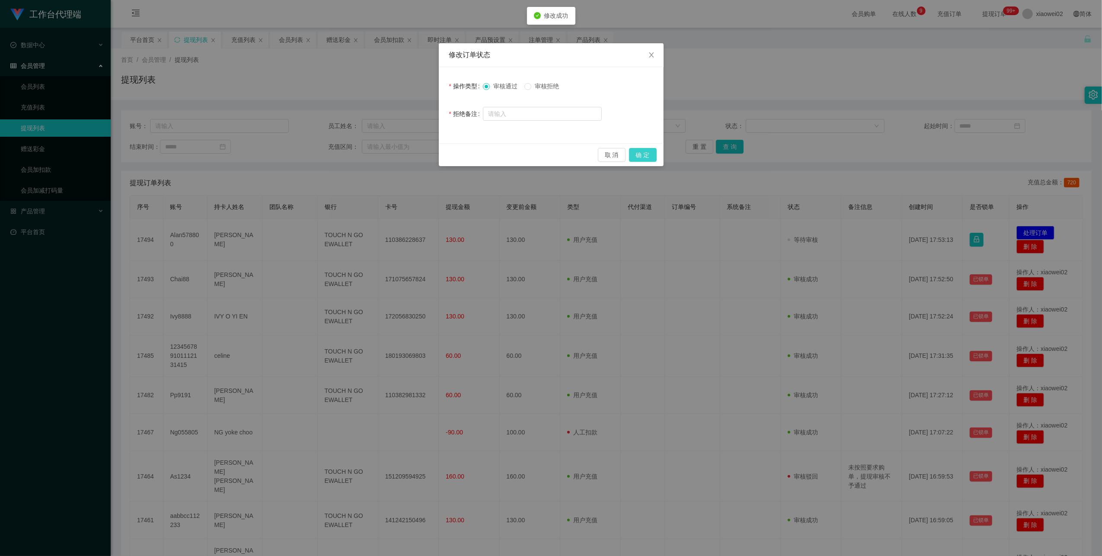
click at [640, 157] on button "确 定" at bounding box center [643, 155] width 28 height 14
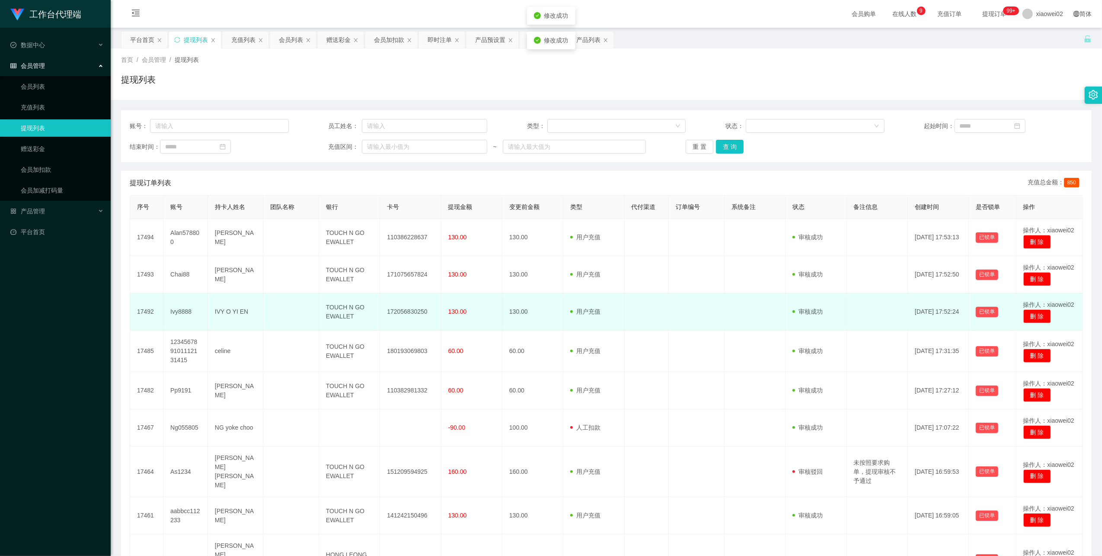
click at [406, 310] on td "172056830250" at bounding box center [410, 311] width 61 height 37
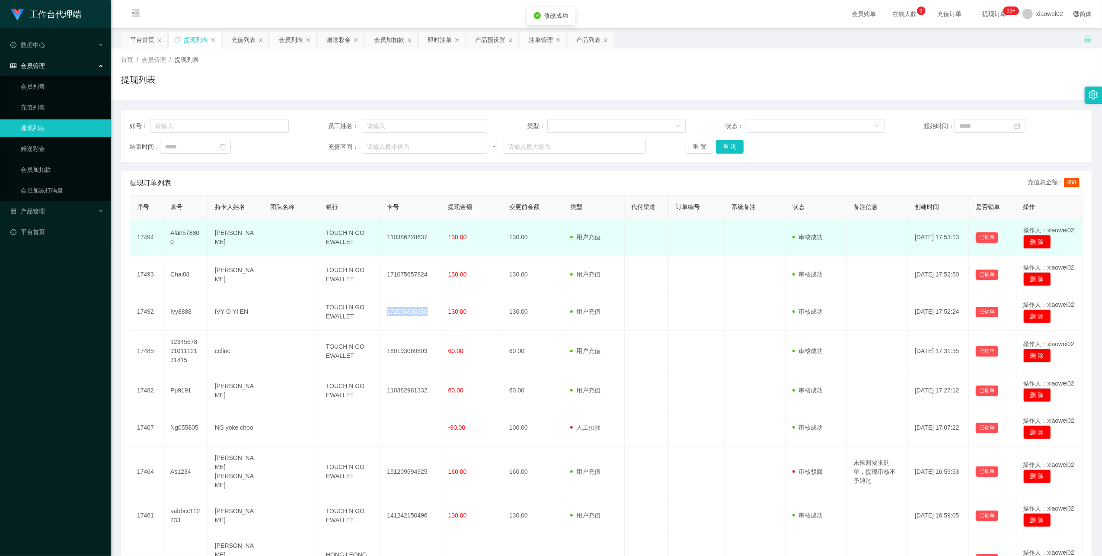
copy td "172056830250"
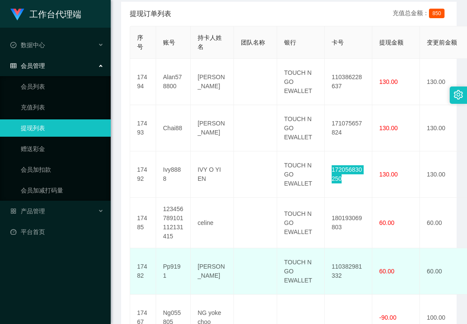
scroll to position [230, 0]
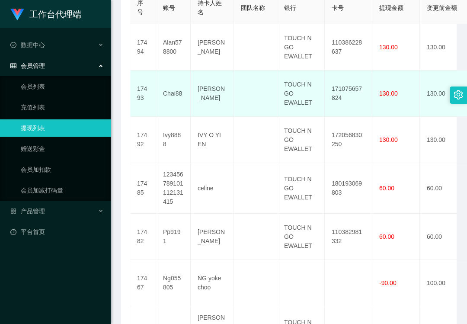
click at [351, 86] on td "171075657824" at bounding box center [349, 93] width 48 height 46
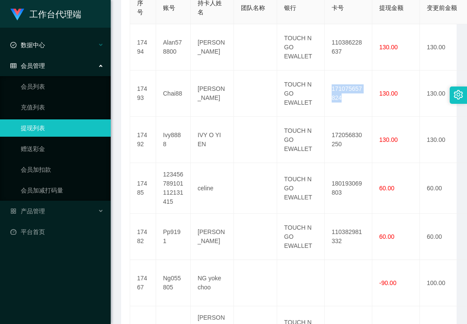
copy td "171075657824"
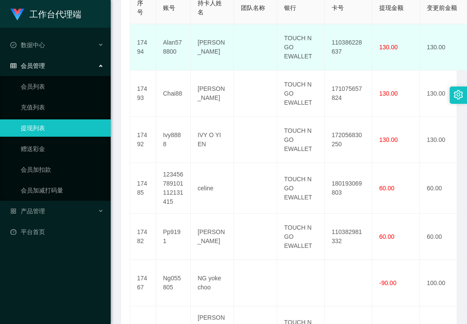
click at [349, 39] on td "110386228637" at bounding box center [349, 47] width 48 height 46
copy td "110386228637"
